Goal: Information Seeking & Learning: Check status

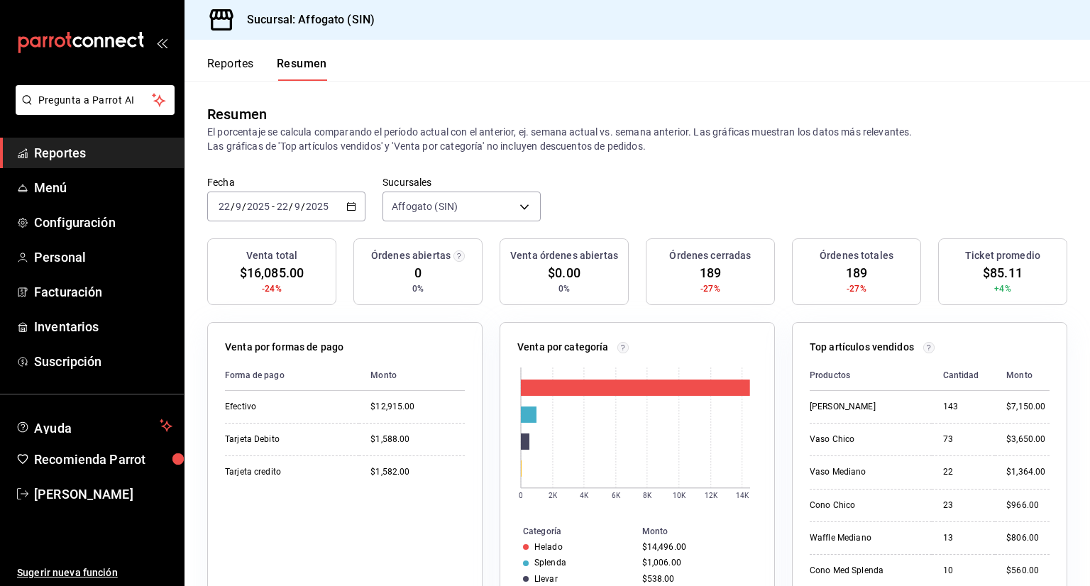
click at [94, 147] on span "Reportes" at bounding box center [103, 152] width 138 height 19
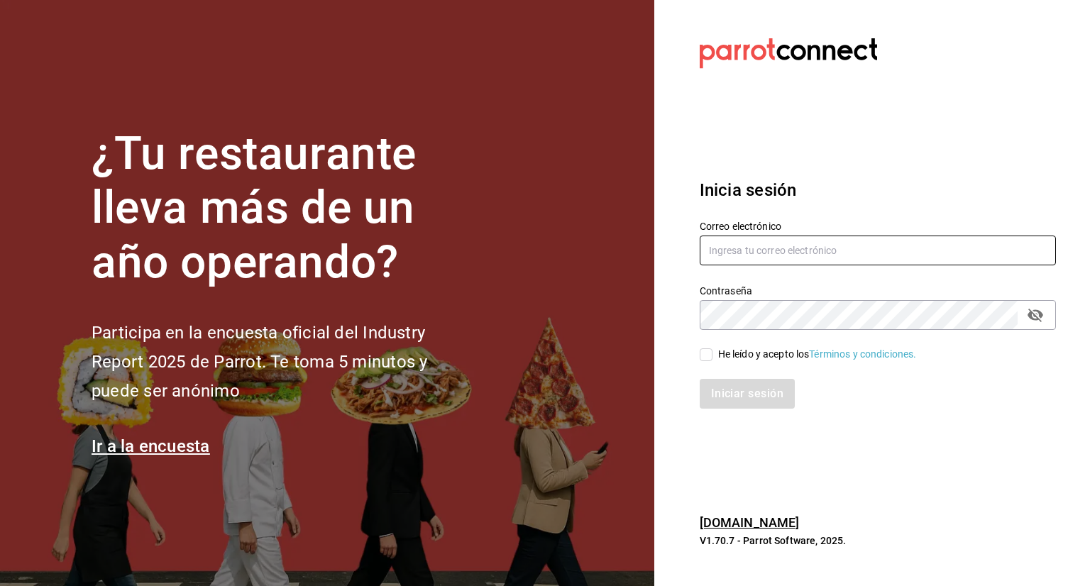
type input "affogatomx@gmail.com"
click at [705, 356] on input "He leído y acepto los Términos y condiciones." at bounding box center [706, 354] width 13 height 13
checkbox input "true"
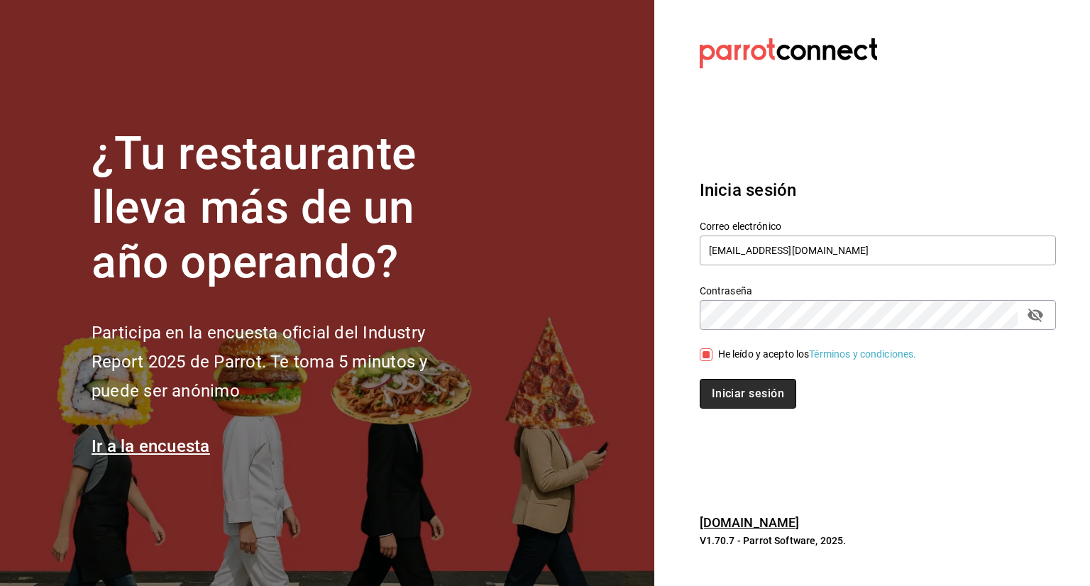
click at [759, 391] on button "Iniciar sesión" at bounding box center [748, 394] width 97 height 30
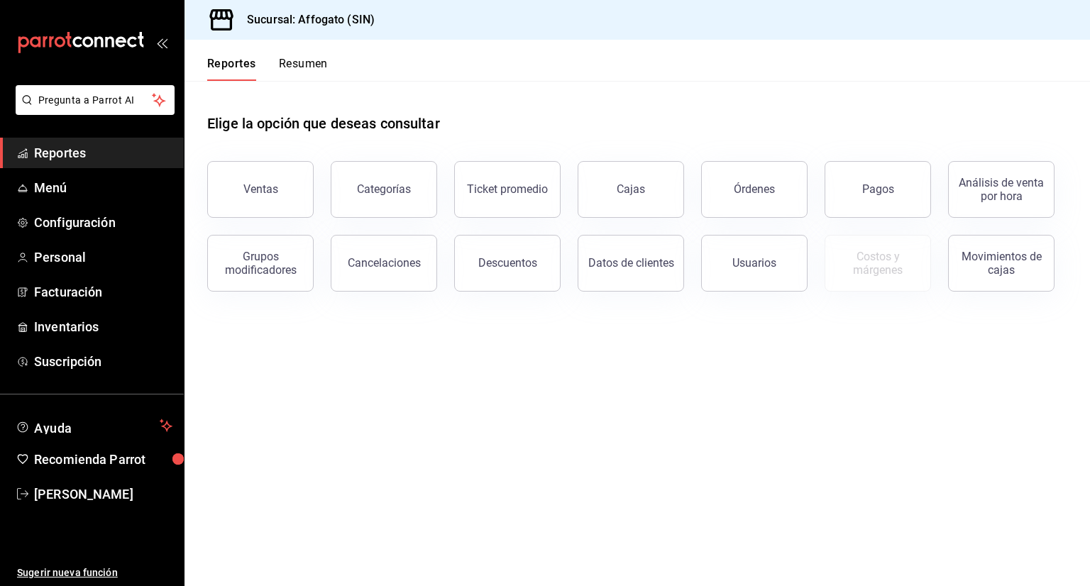
click at [304, 62] on button "Resumen" at bounding box center [303, 69] width 49 height 24
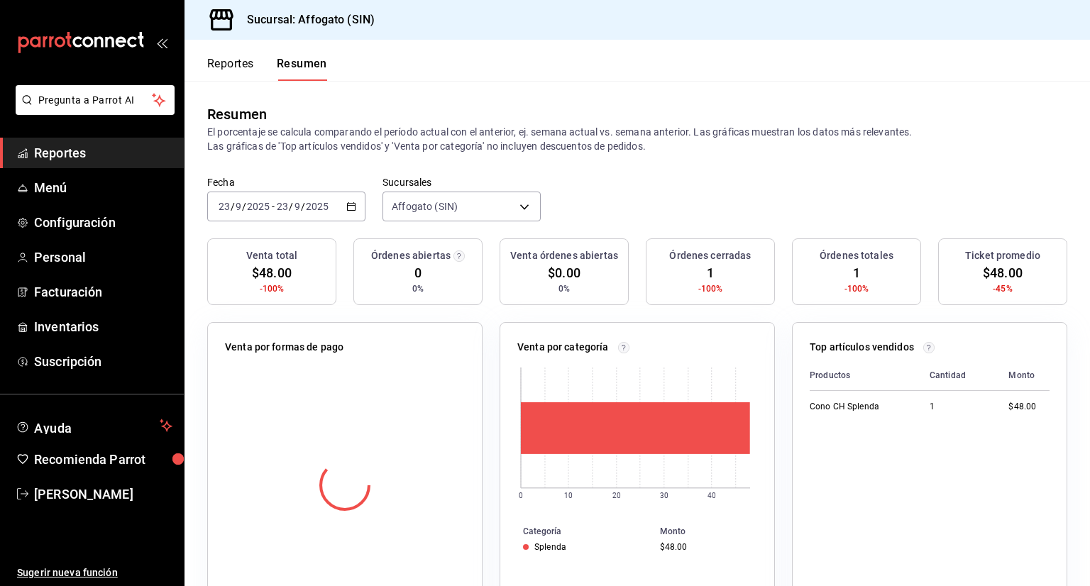
click at [353, 207] on icon "button" at bounding box center [351, 207] width 10 height 10
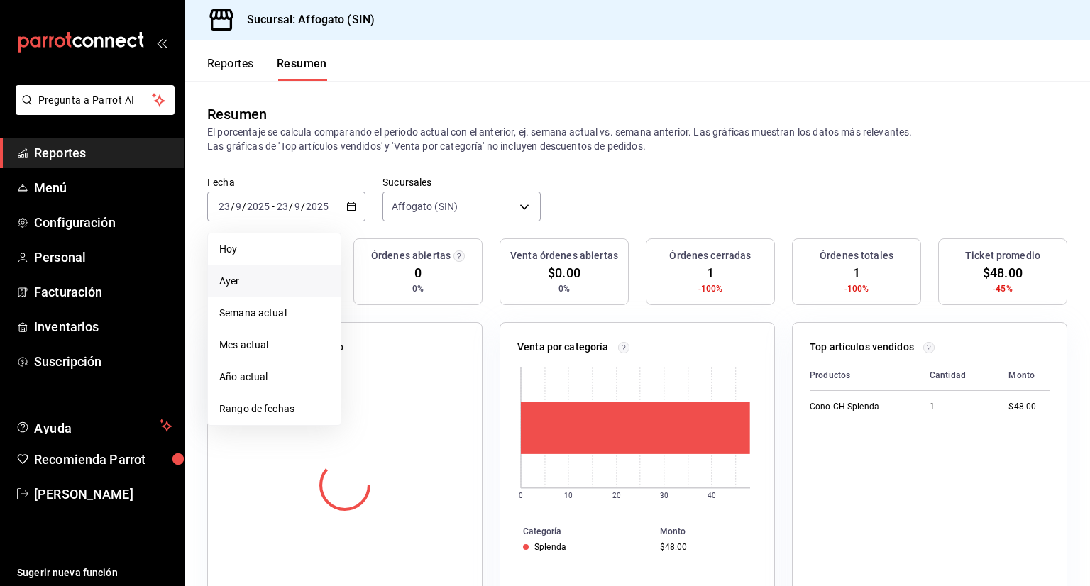
click at [256, 280] on span "Ayer" at bounding box center [274, 281] width 110 height 15
